Goal: Use online tool/utility: Utilize a website feature to perform a specific function

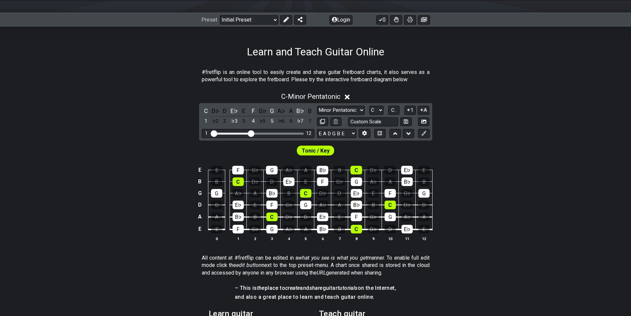
scroll to position [81, 0]
click at [225, 110] on div "D" at bounding box center [225, 110] width 9 height 9
click at [397, 134] on button at bounding box center [394, 133] width 11 height 9
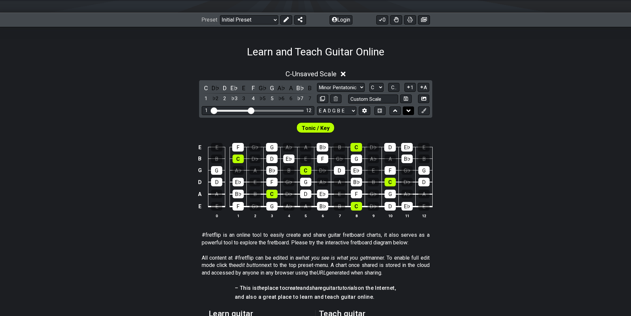
click at [408, 112] on icon at bounding box center [408, 110] width 4 height 7
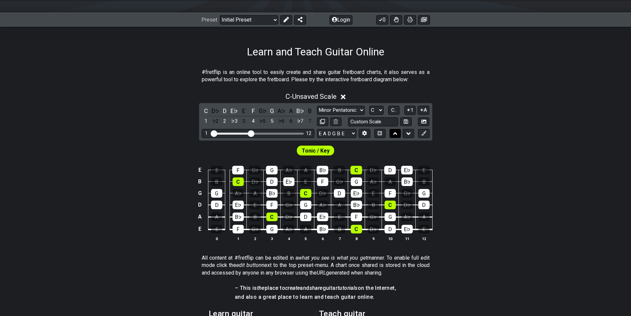
click at [396, 134] on icon at bounding box center [395, 133] width 4 height 3
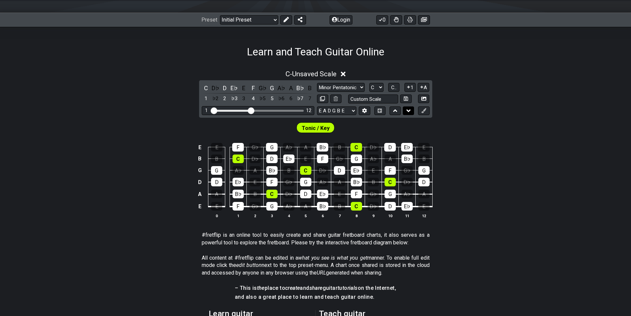
click at [409, 113] on icon at bounding box center [408, 110] width 4 height 7
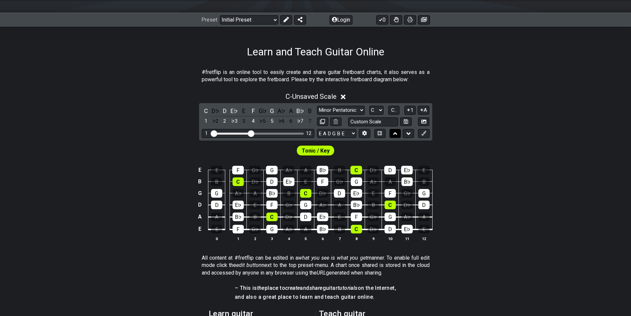
click at [396, 131] on icon at bounding box center [395, 133] width 4 height 7
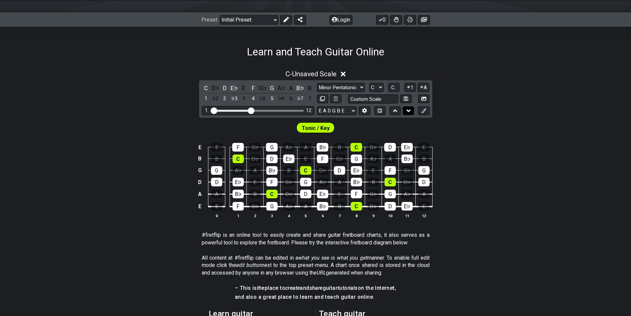
click at [408, 111] on icon at bounding box center [408, 110] width 4 height 3
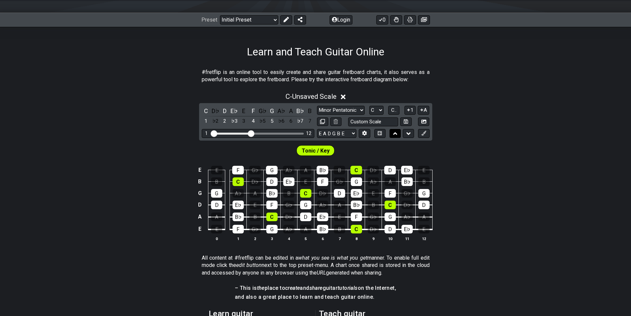
click at [393, 135] on icon at bounding box center [395, 133] width 4 height 7
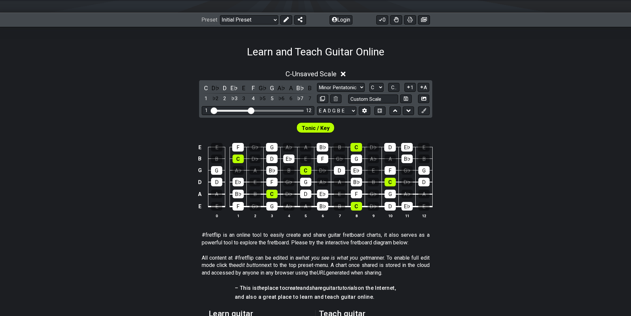
click at [318, 131] on span "Tonic / Key" at bounding box center [316, 128] width 28 height 10
click at [226, 87] on div "D" at bounding box center [225, 87] width 9 height 9
click at [224, 90] on div "D" at bounding box center [225, 87] width 9 height 9
click at [381, 86] on select "A♭ A A♯ B♭ B C C♯ D♭ D D♯ E♭ E F F♯ G♭ G G♯" at bounding box center [376, 87] width 14 height 9
select select "D"
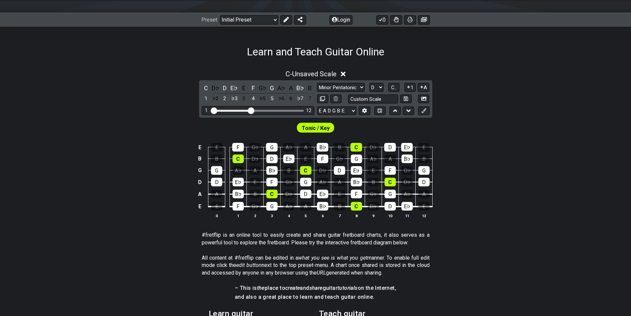
click at [369, 83] on select "A♭ A A♯ B♭ B C C♯ D♭ D D♯ E♭ E F F♯ G♭ G G♯" at bounding box center [376, 87] width 14 height 9
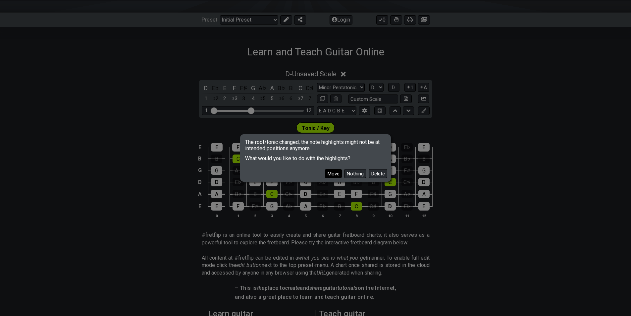
click at [332, 173] on button "Move" at bounding box center [333, 173] width 17 height 9
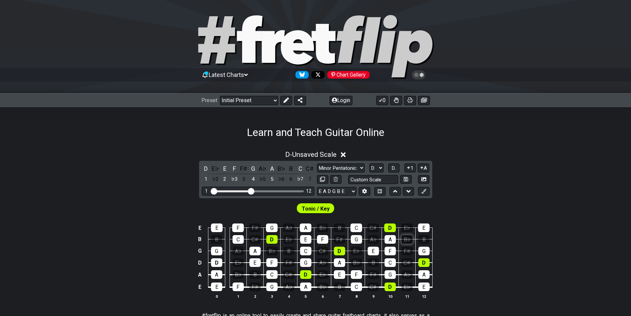
scroll to position [0, 0]
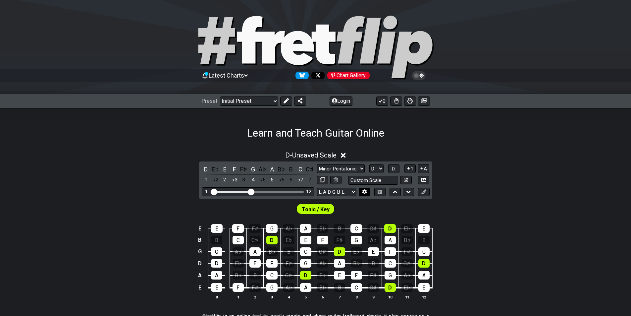
click at [362, 193] on icon at bounding box center [364, 191] width 5 height 5
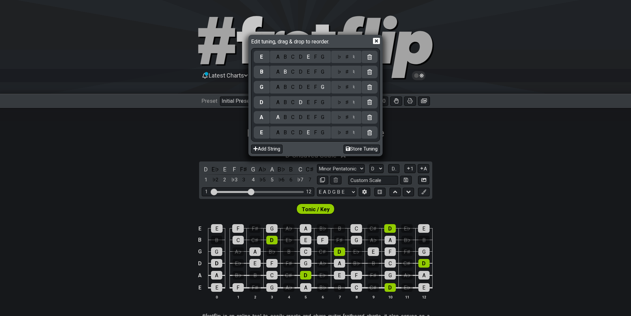
click at [376, 40] on icon at bounding box center [376, 40] width 7 height 7
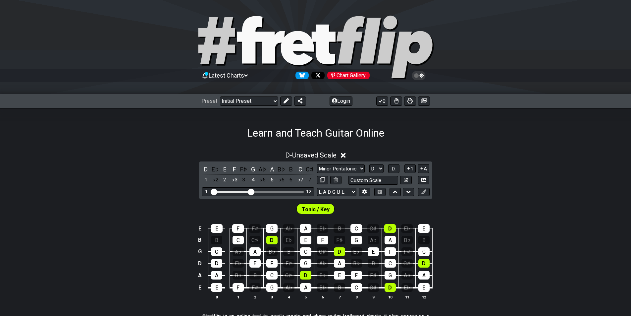
drag, startPoint x: 283, startPoint y: 247, endPoint x: 472, endPoint y: 217, distance: 190.8
click at [472, 217] on div "E E F F♯ G A♭ A B♭ B C C♯ D E♭ E B B C C♯ D E♭ E F F♯ G A♭ A B♭ B G G A♭ A B♭ B…" at bounding box center [315, 261] width 631 height 93
click at [394, 168] on span "D.." at bounding box center [393, 169] width 5 height 6
click at [394, 168] on span "1..7" at bounding box center [394, 169] width 8 height 6
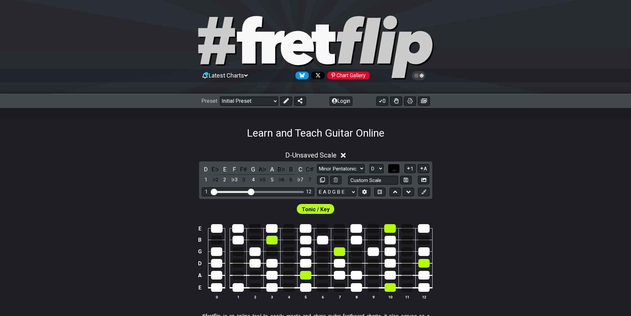
click at [397, 168] on button "..." at bounding box center [393, 168] width 11 height 9
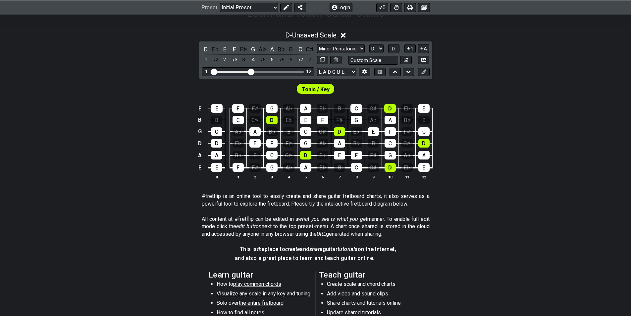
scroll to position [87, 0]
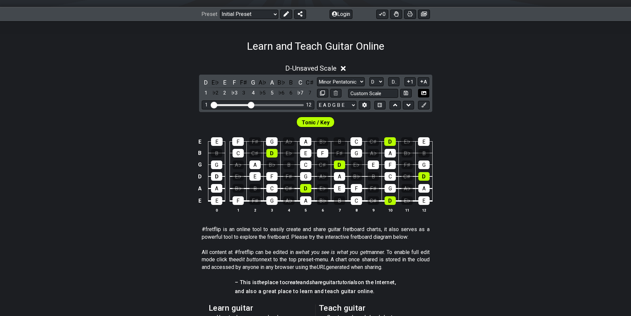
click at [426, 93] on button at bounding box center [423, 93] width 11 height 9
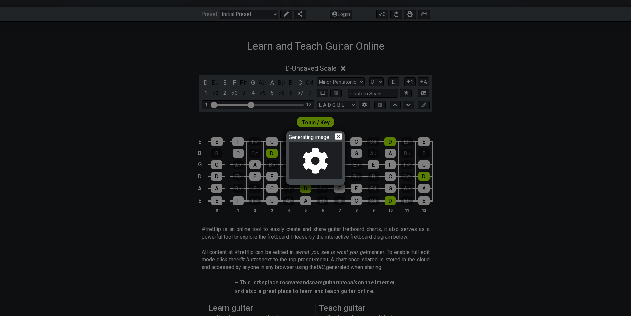
click at [341, 138] on icon at bounding box center [338, 136] width 7 height 6
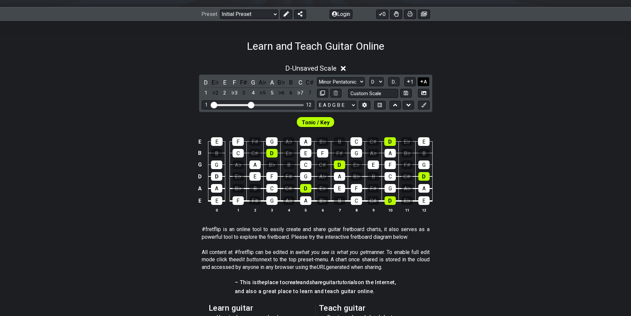
click at [424, 83] on button "A" at bounding box center [424, 81] width 12 height 9
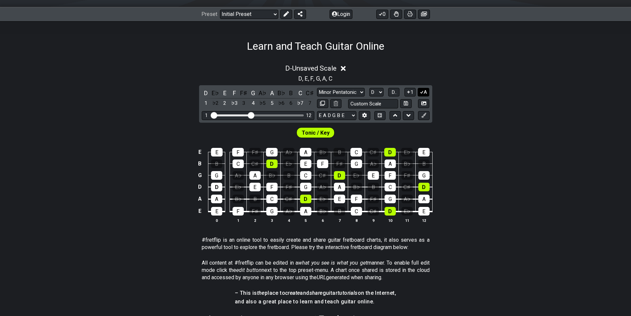
click at [424, 95] on button "A" at bounding box center [424, 92] width 12 height 9
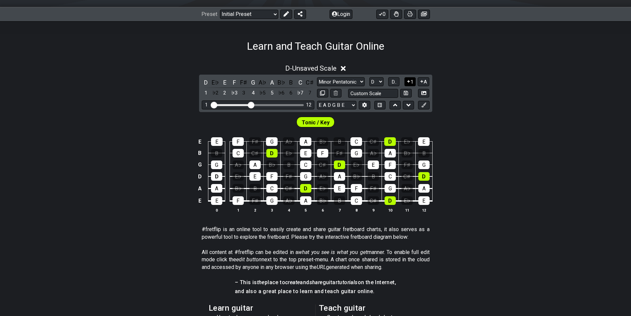
click at [408, 81] on icon at bounding box center [408, 81] width 3 height 3
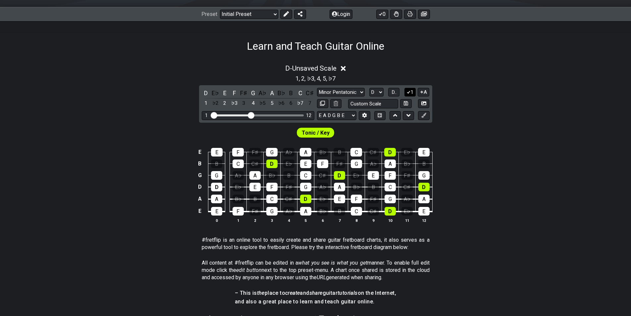
click at [414, 92] on button "1" at bounding box center [409, 92] width 11 height 9
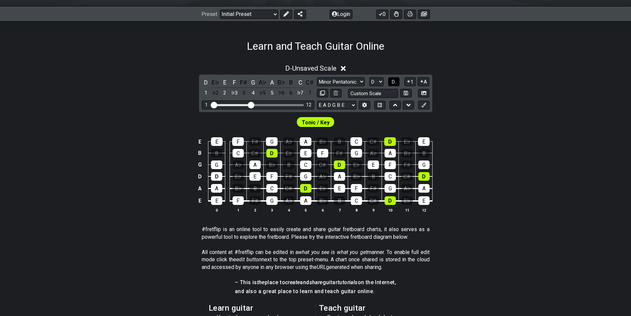
click at [391, 83] on span "D.." at bounding box center [393, 82] width 5 height 6
click at [391, 83] on span "1..7" at bounding box center [394, 82] width 8 height 6
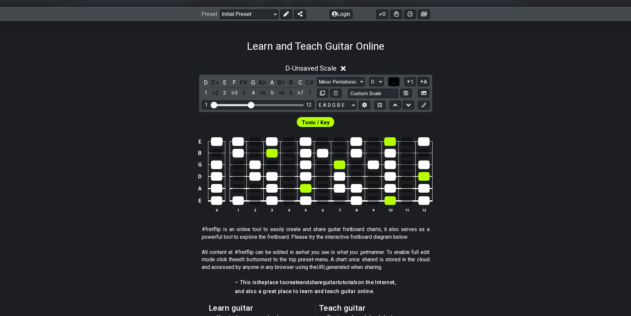
click at [391, 83] on button "..." at bounding box center [393, 81] width 11 height 9
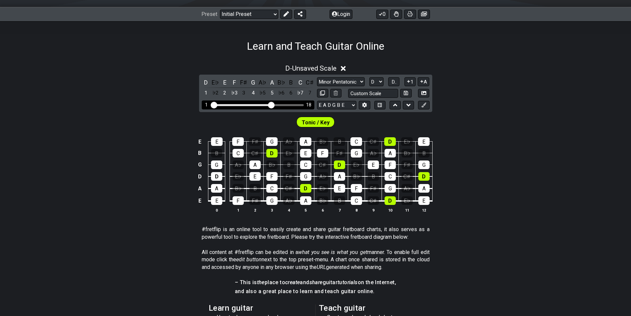
drag, startPoint x: 253, startPoint y: 103, endPoint x: 272, endPoint y: 105, distance: 19.3
click at [272, 104] on input "Visible fret range" at bounding box center [258, 104] width 94 height 0
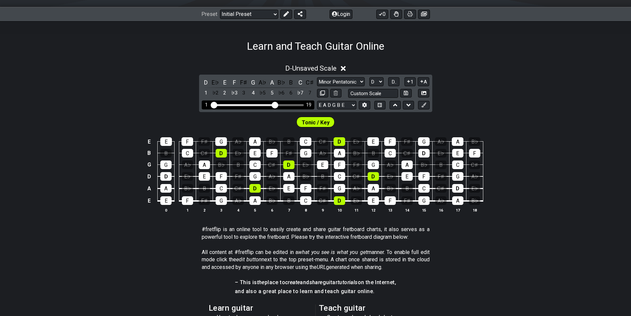
drag, startPoint x: 270, startPoint y: 106, endPoint x: 274, endPoint y: 105, distance: 5.0
click at [274, 104] on input "Visible fret range" at bounding box center [258, 104] width 94 height 0
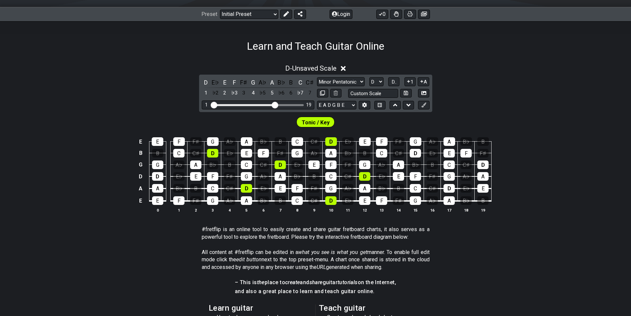
drag, startPoint x: 562, startPoint y: 114, endPoint x: 562, endPoint y: 109, distance: 4.6
click at [562, 112] on div "Tonic / Key" at bounding box center [315, 120] width 631 height 17
click at [96, 168] on div "E E F F♯ G A♭ A B♭ B C C♯ D E♭ E F F♯ G A♭ A B♭ B B B C C♯ D E♭ E F F♯ G A♭ A B…" at bounding box center [315, 174] width 631 height 93
click at [542, 49] on div "Learn and Teach Guitar Online" at bounding box center [315, 36] width 631 height 31
